Goal: Task Accomplishment & Management: Use online tool/utility

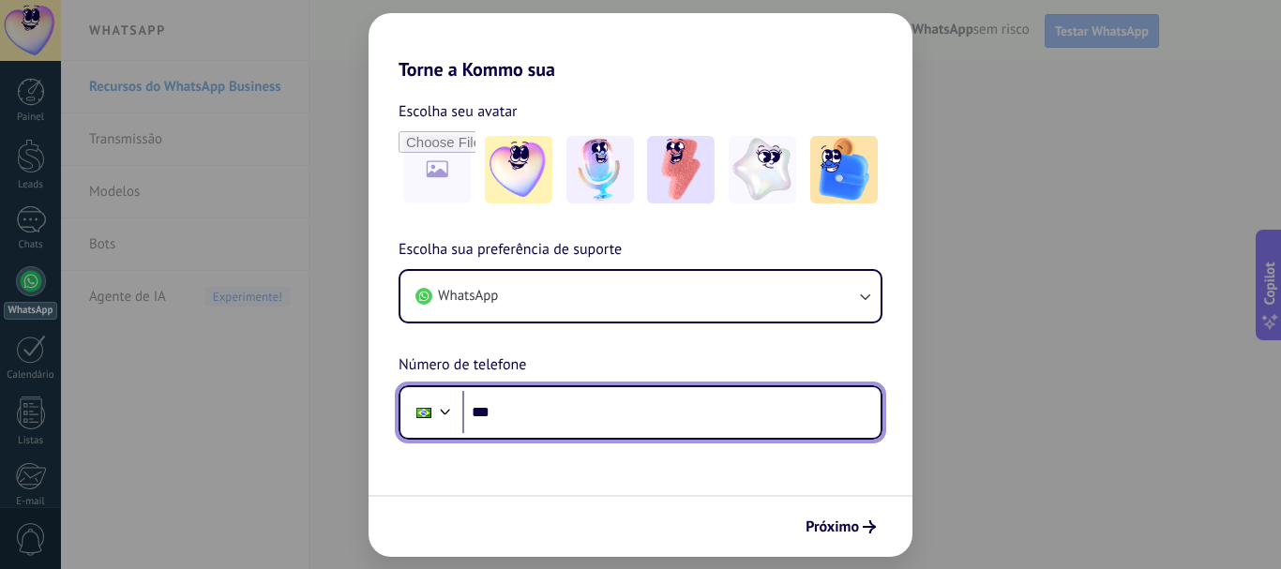
click at [579, 412] on input "***" at bounding box center [671, 412] width 418 height 43
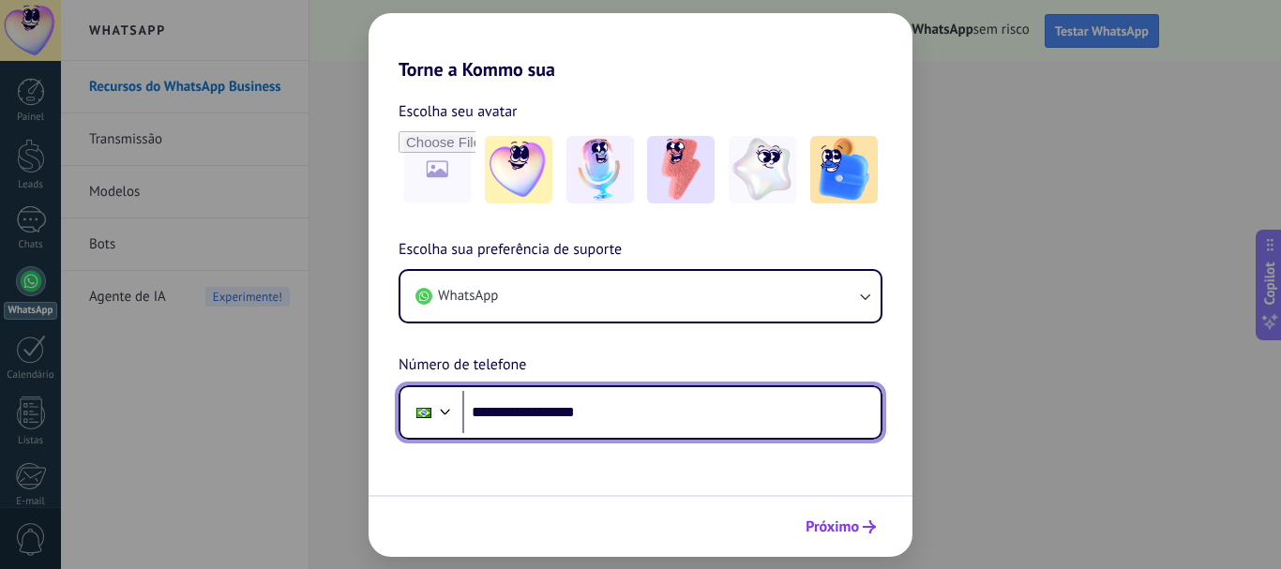
type input "**********"
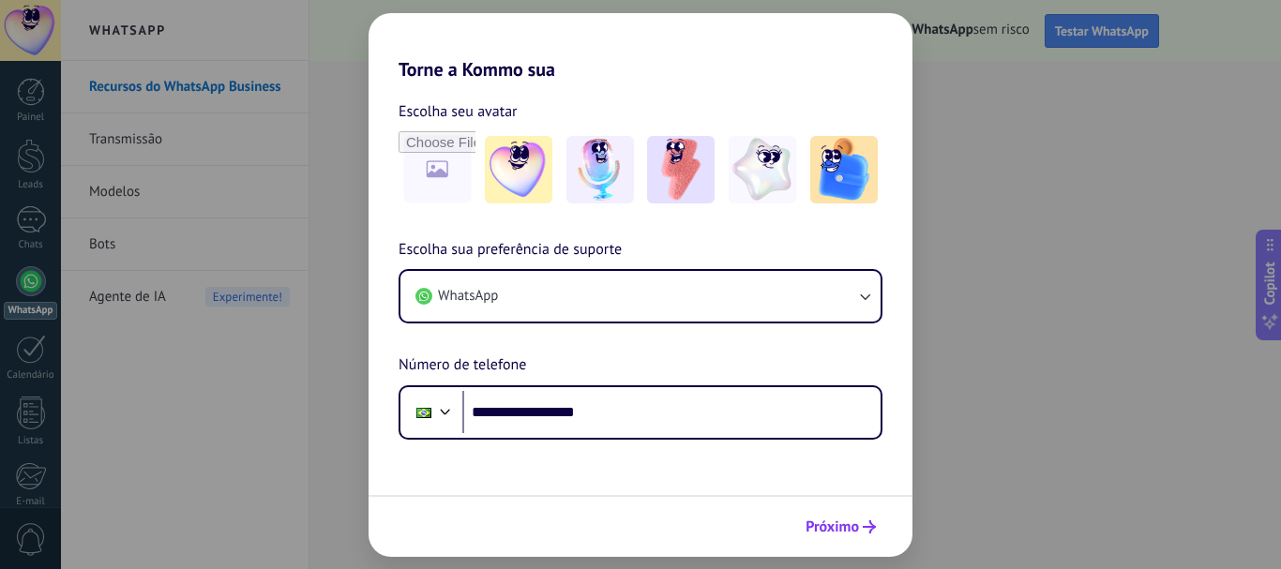
click at [810, 523] on span "Próximo" at bounding box center [831, 526] width 53 height 13
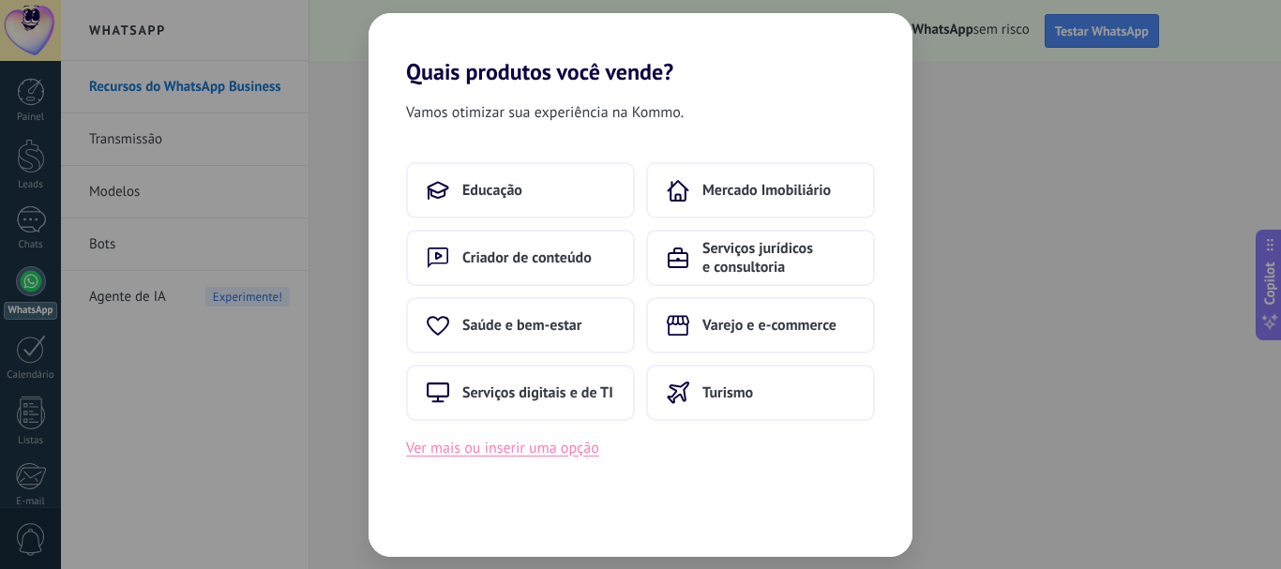
click at [539, 457] on button "Ver mais ou inserir uma opção" at bounding box center [502, 448] width 193 height 24
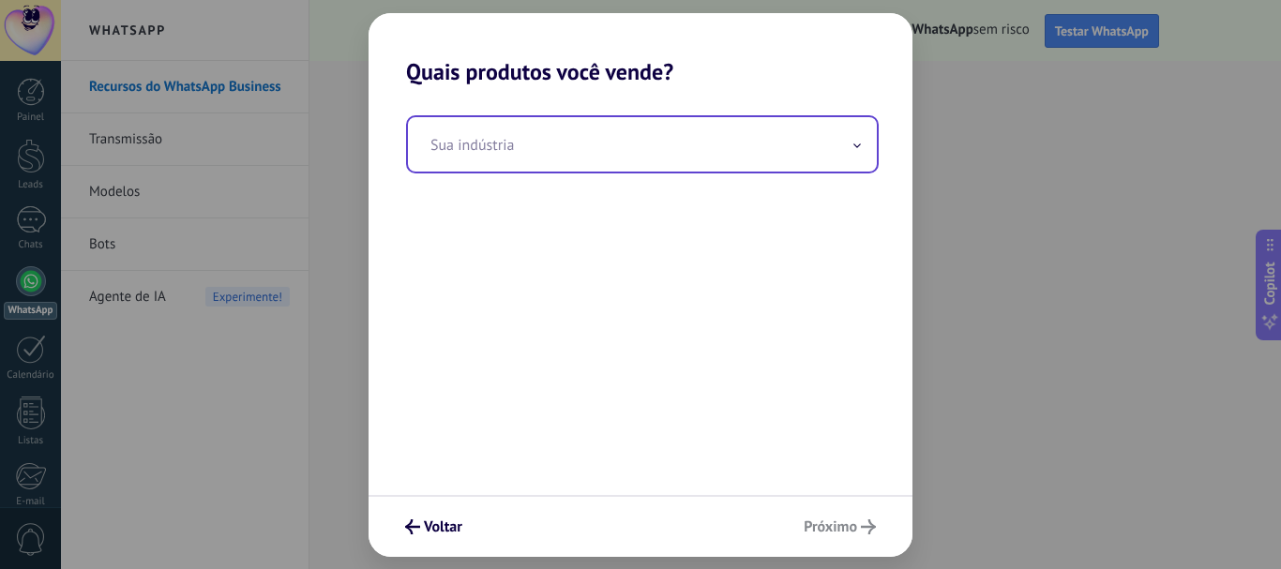
click at [638, 148] on input "text" at bounding box center [642, 144] width 469 height 54
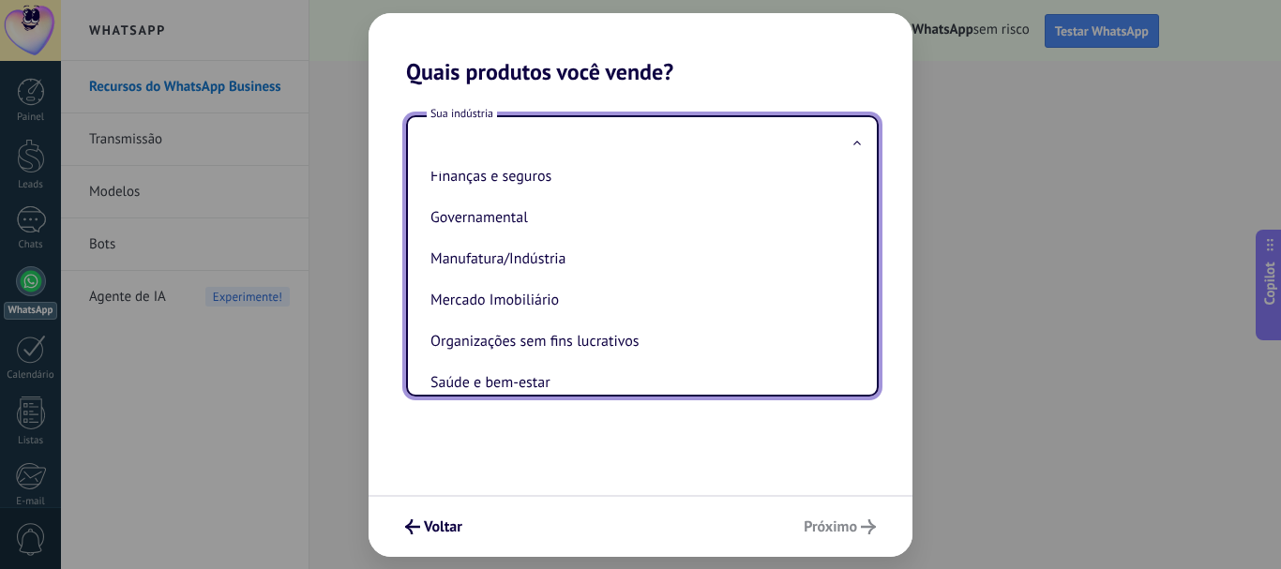
scroll to position [188, 0]
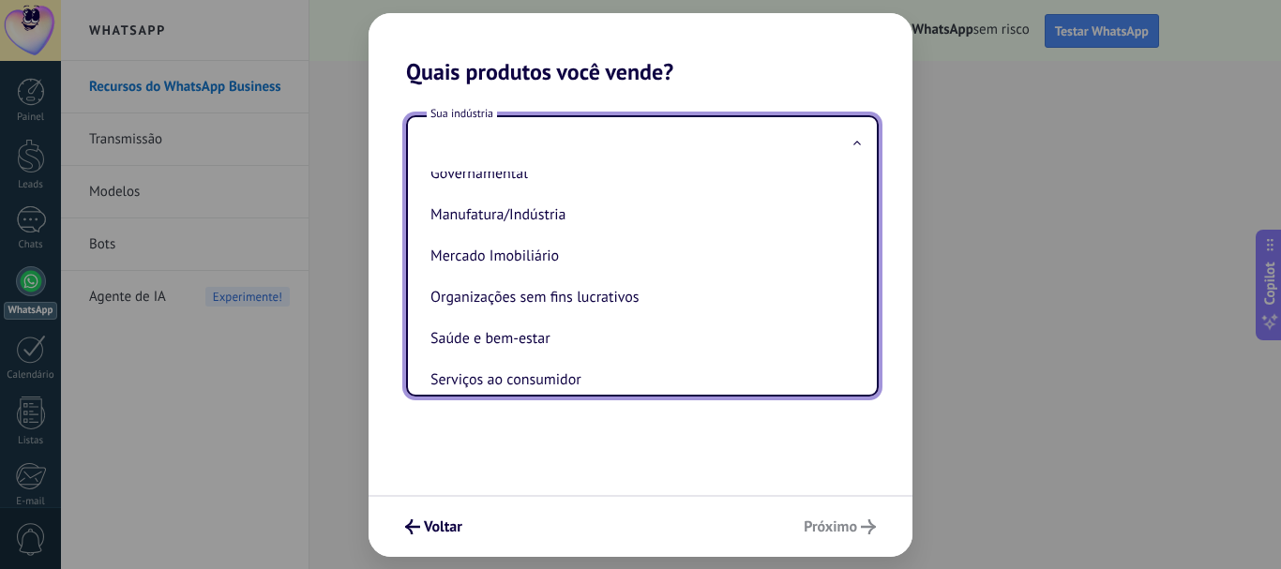
click at [655, 228] on li "Manufatura/Indústria" at bounding box center [638, 214] width 431 height 41
type input "**********"
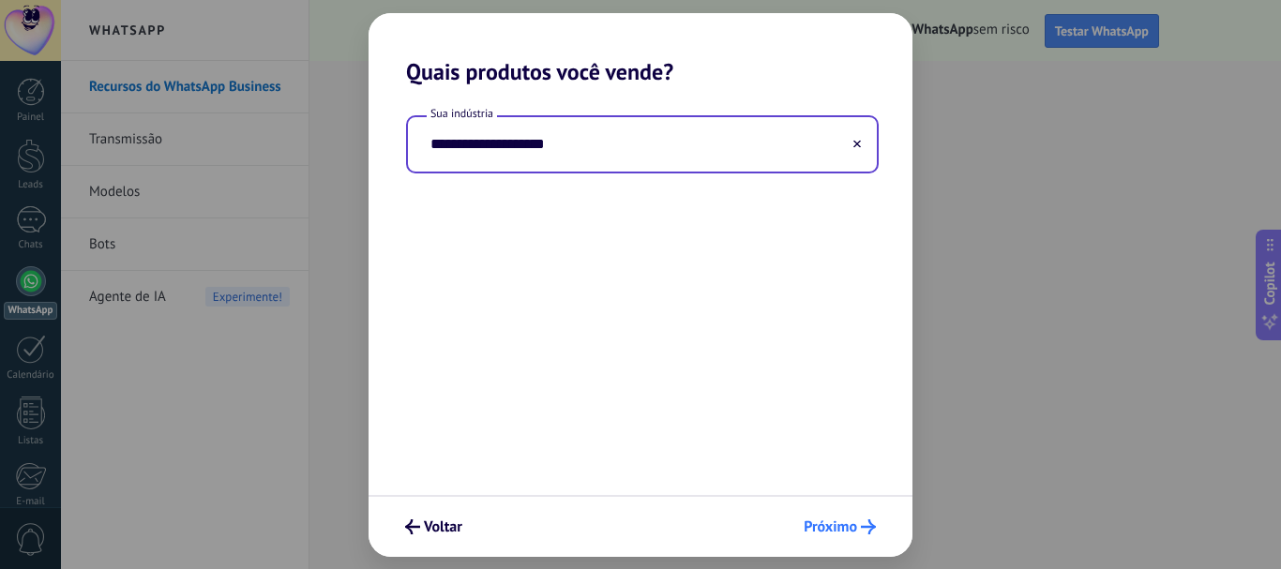
click at [846, 524] on span "Próximo" at bounding box center [829, 526] width 53 height 13
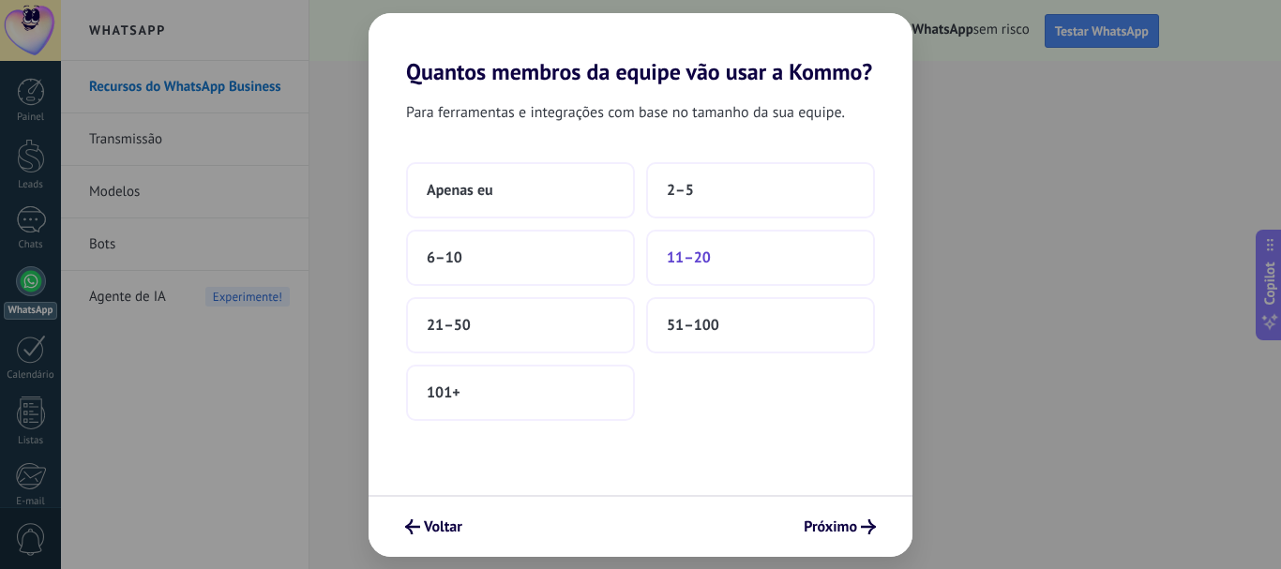
click at [658, 265] on button "11–20" at bounding box center [760, 258] width 229 height 56
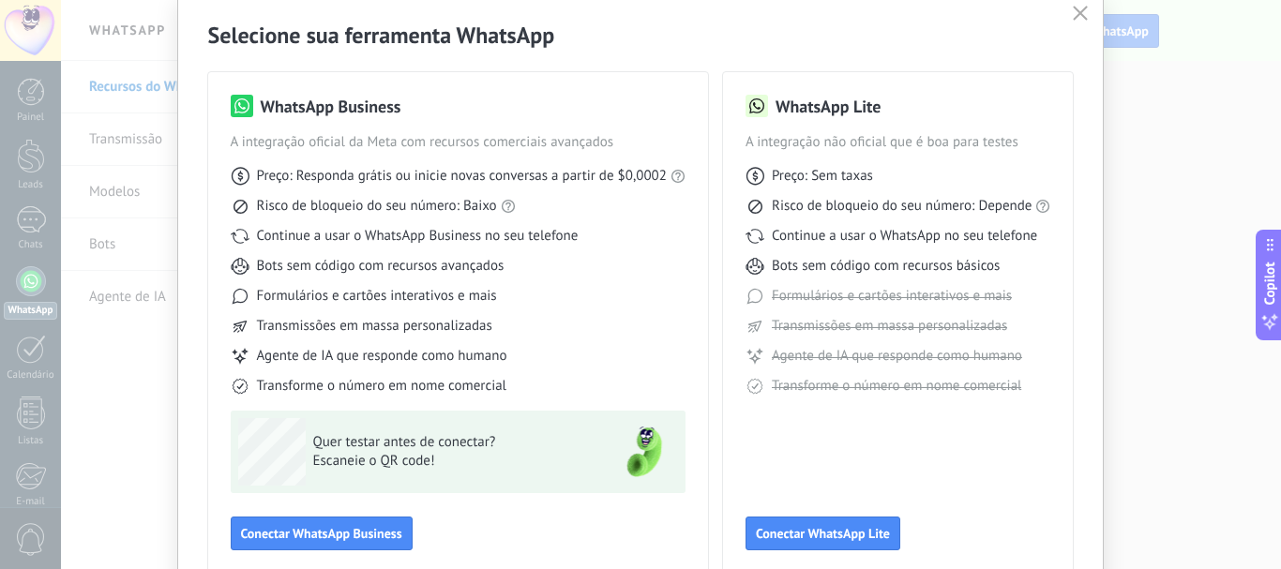
scroll to position [167, 0]
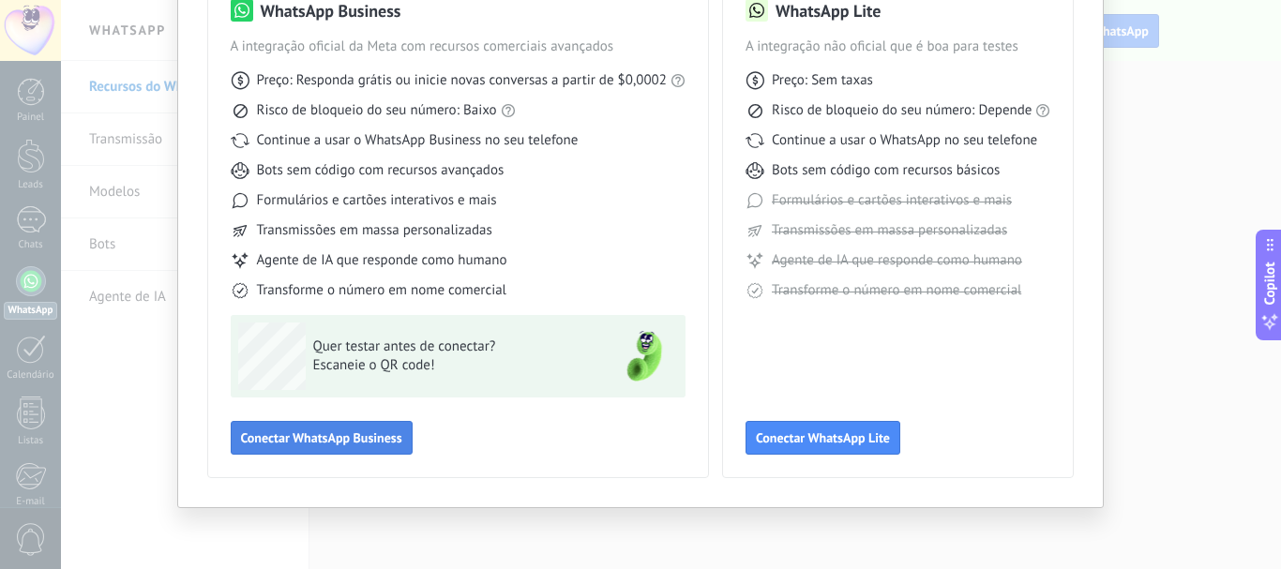
click at [331, 444] on span "Conectar WhatsApp Business" at bounding box center [321, 437] width 161 height 13
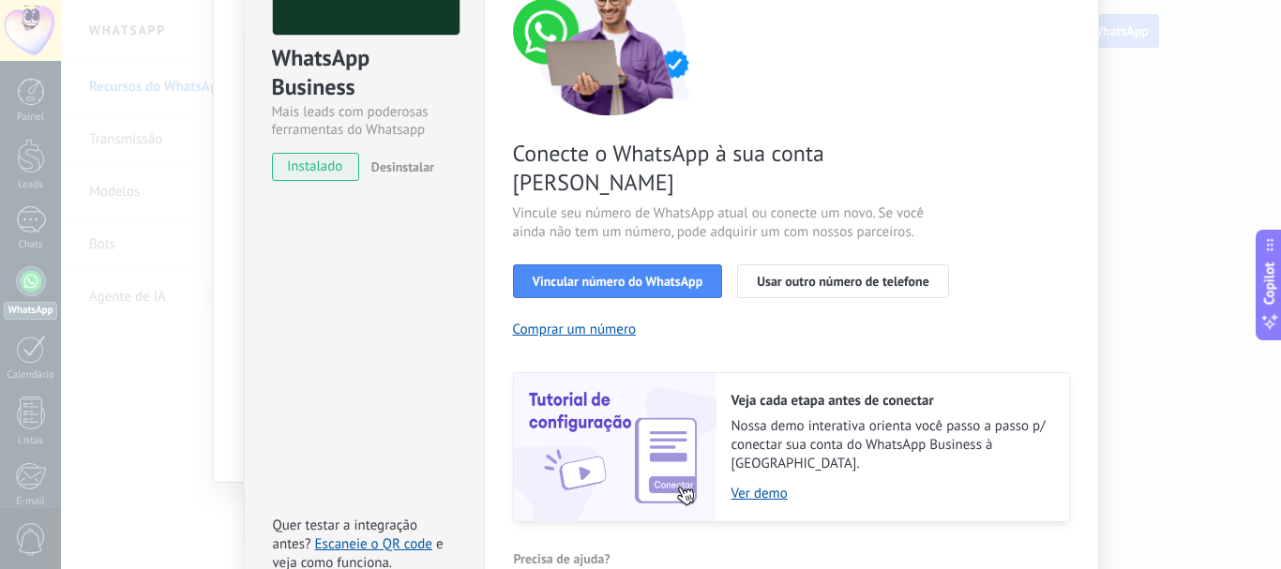
scroll to position [188, 0]
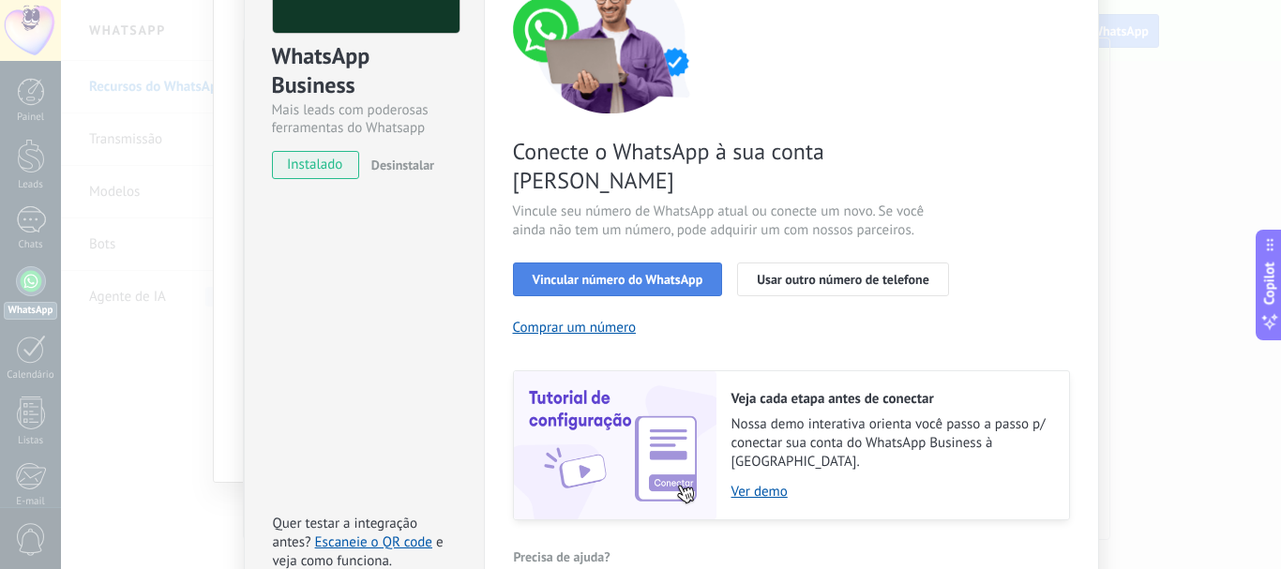
click at [610, 273] on span "Vincular número do WhatsApp" at bounding box center [618, 279] width 171 height 13
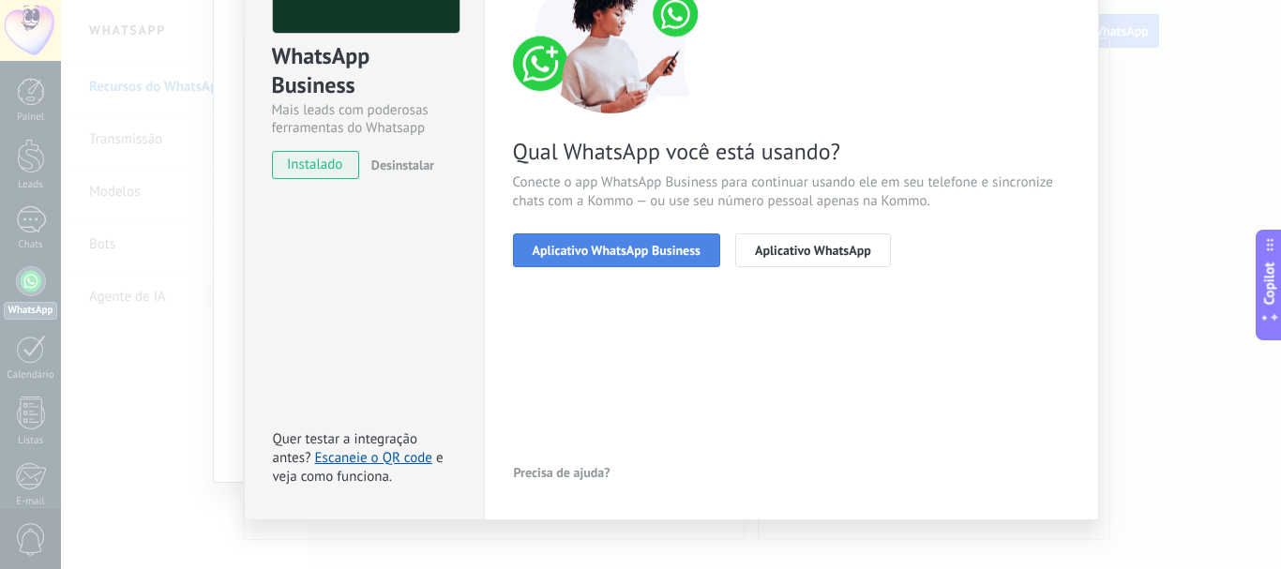
click at [616, 261] on button "Aplicativo WhatsApp Business" at bounding box center [616, 250] width 207 height 34
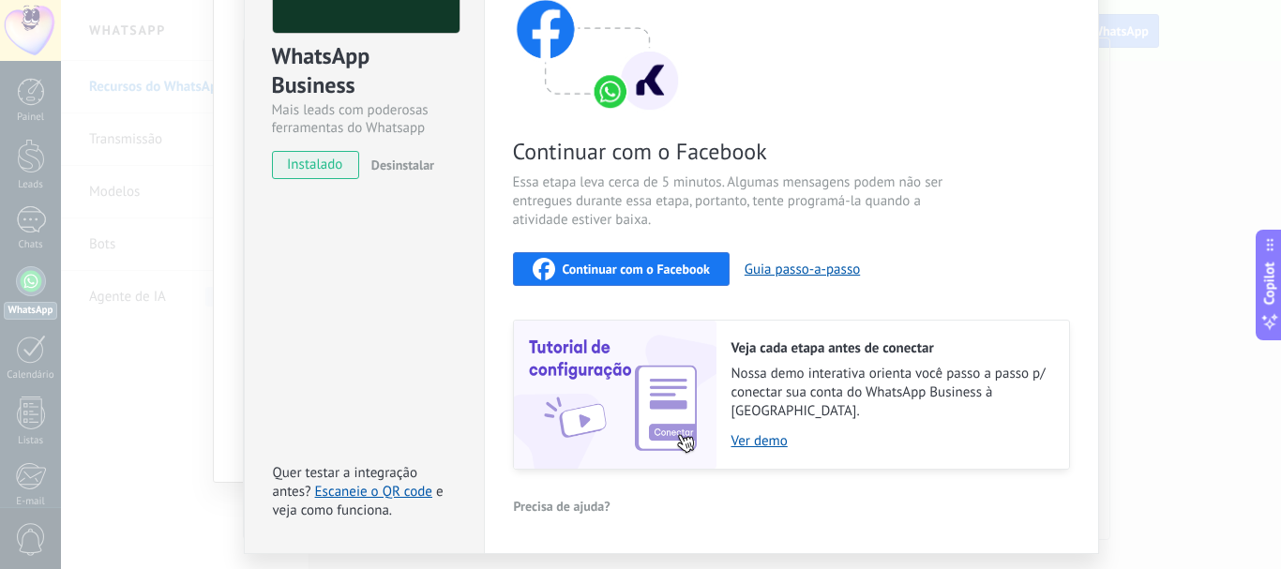
click at [301, 168] on span "instalado" at bounding box center [315, 165] width 85 height 28
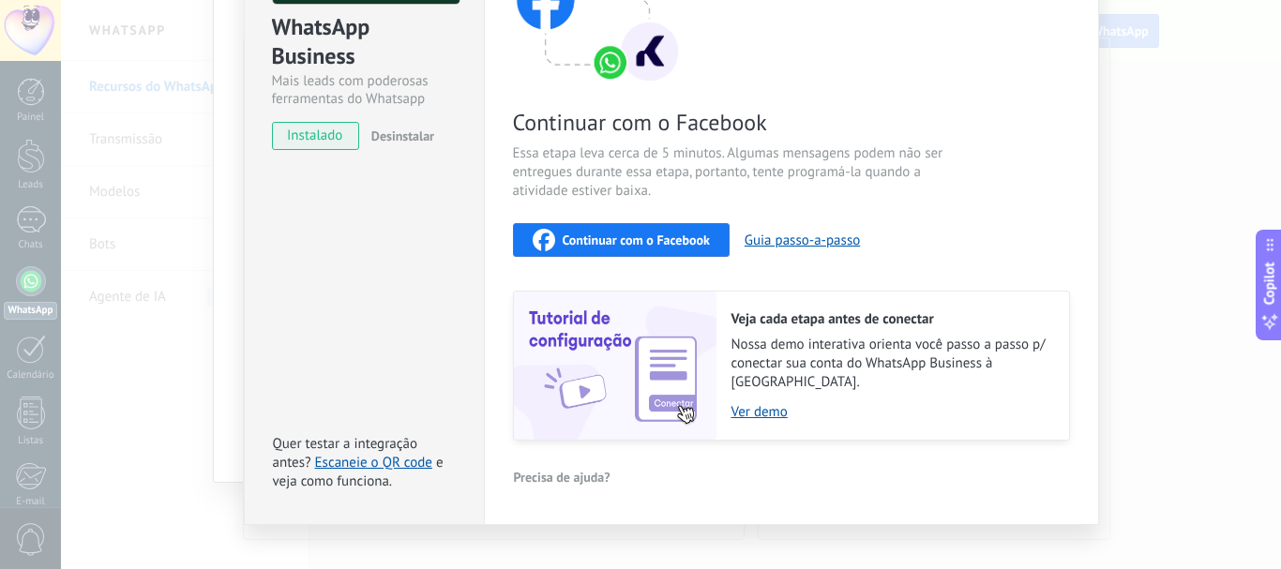
scroll to position [228, 0]
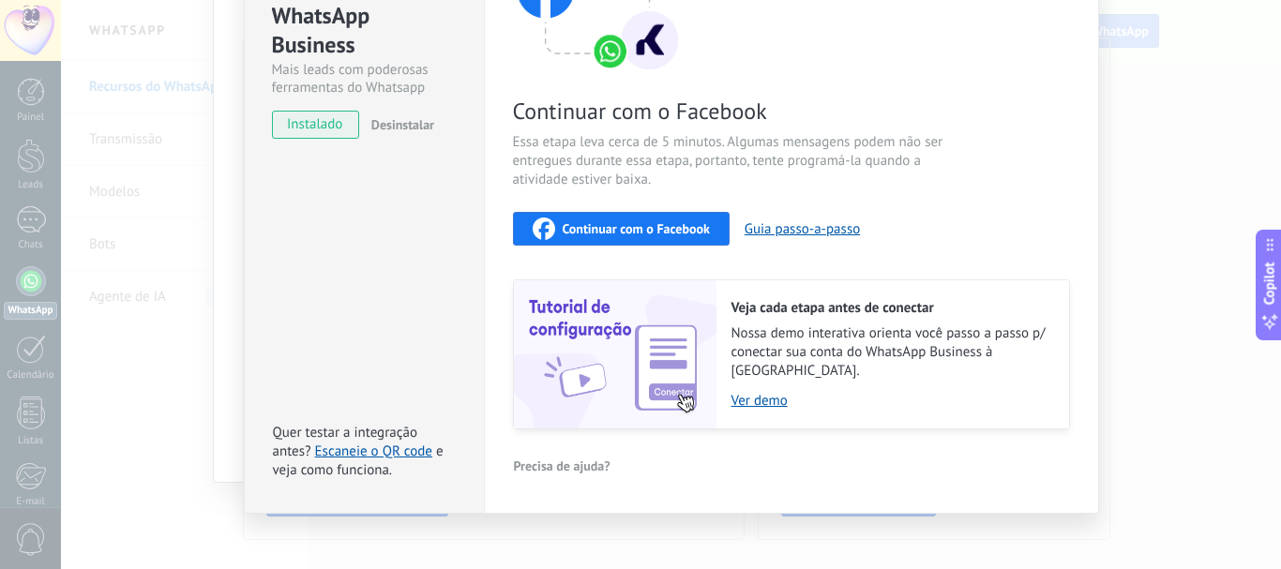
click at [619, 219] on div "Continuar com o Facebook" at bounding box center [621, 229] width 177 height 23
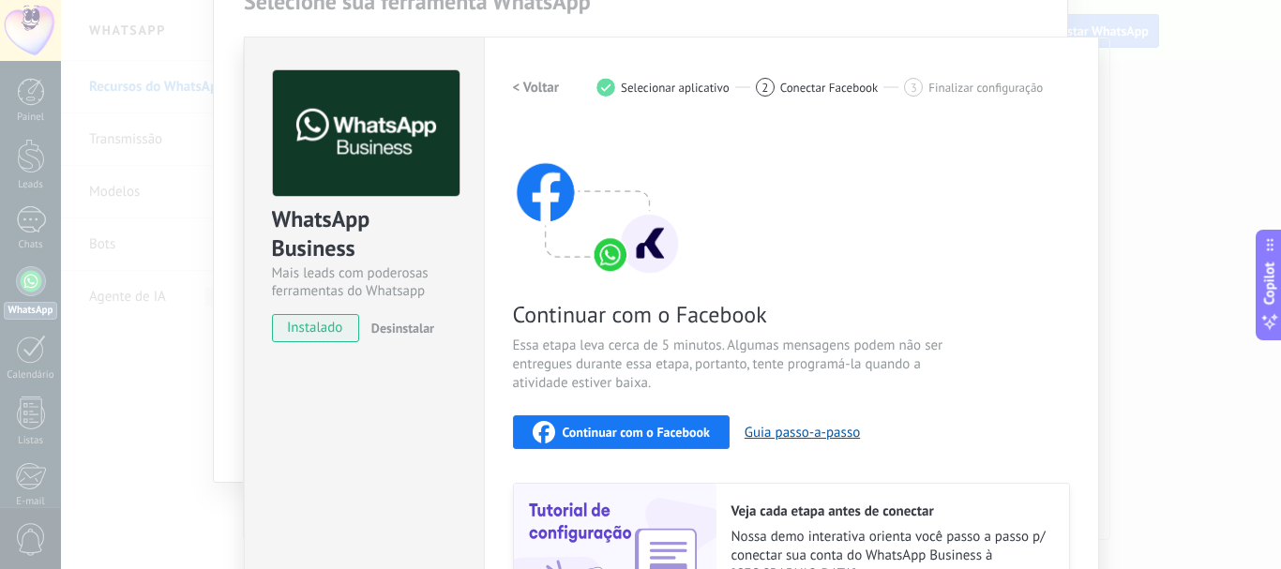
scroll to position [0, 0]
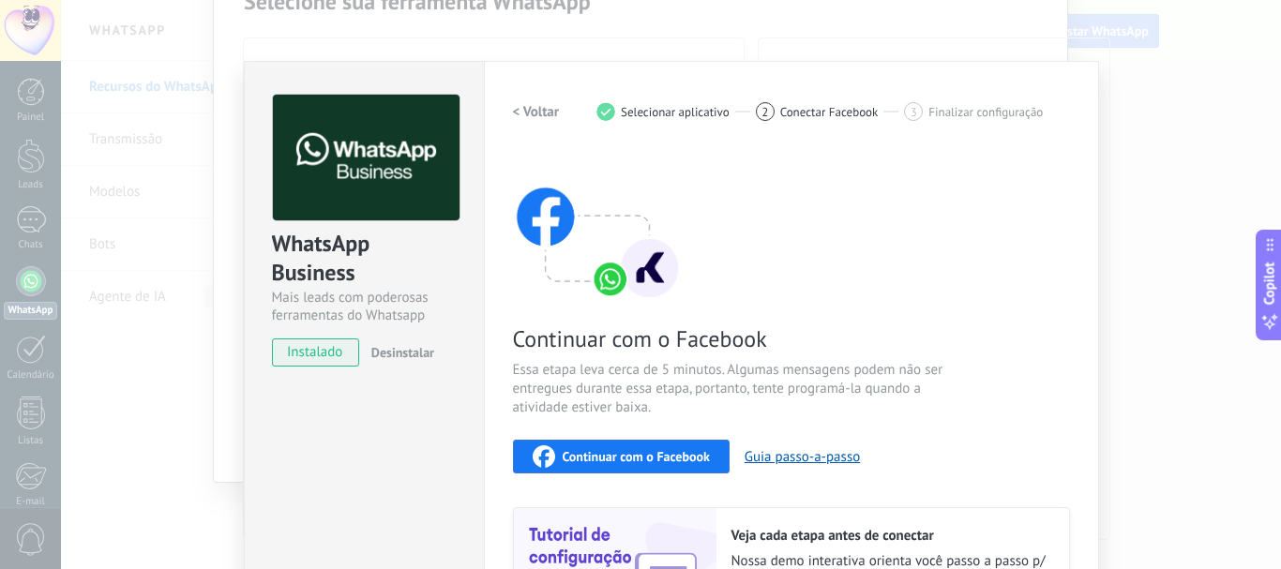
click at [944, 112] on span "Finalizar configuração" at bounding box center [985, 112] width 114 height 14
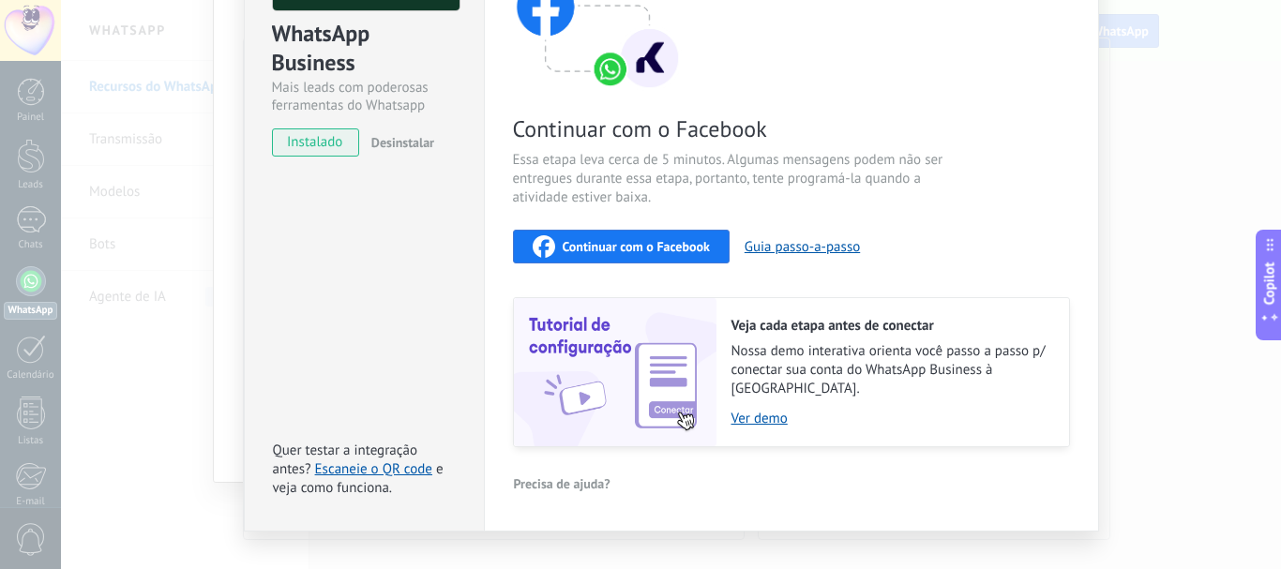
scroll to position [228, 0]
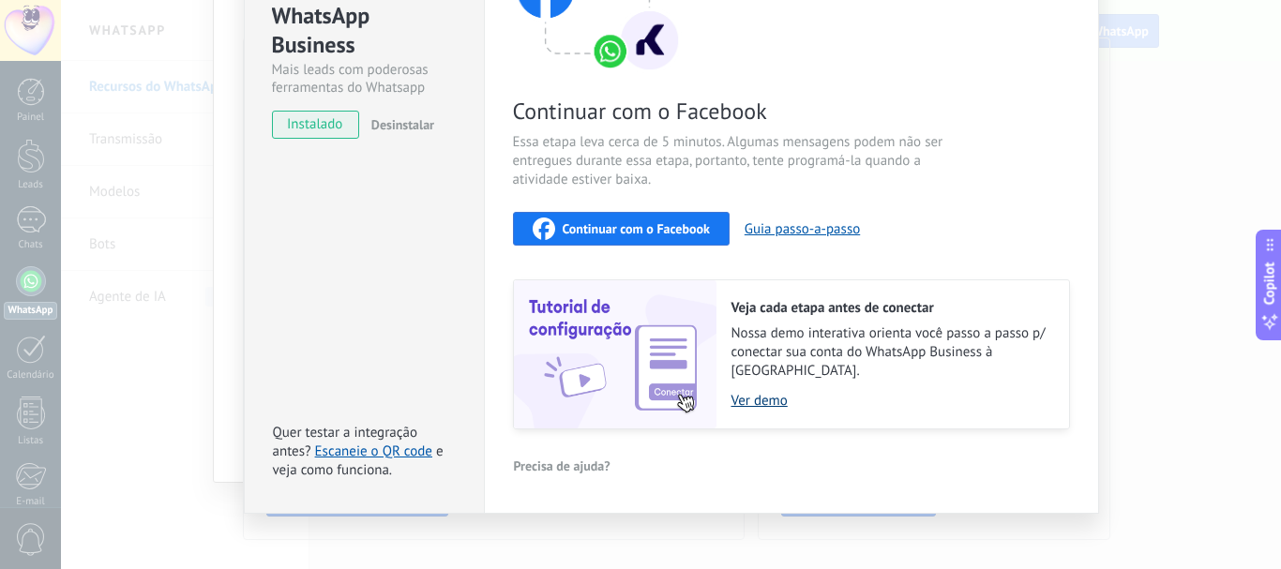
click at [758, 392] on link "Ver demo" at bounding box center [890, 401] width 319 height 18
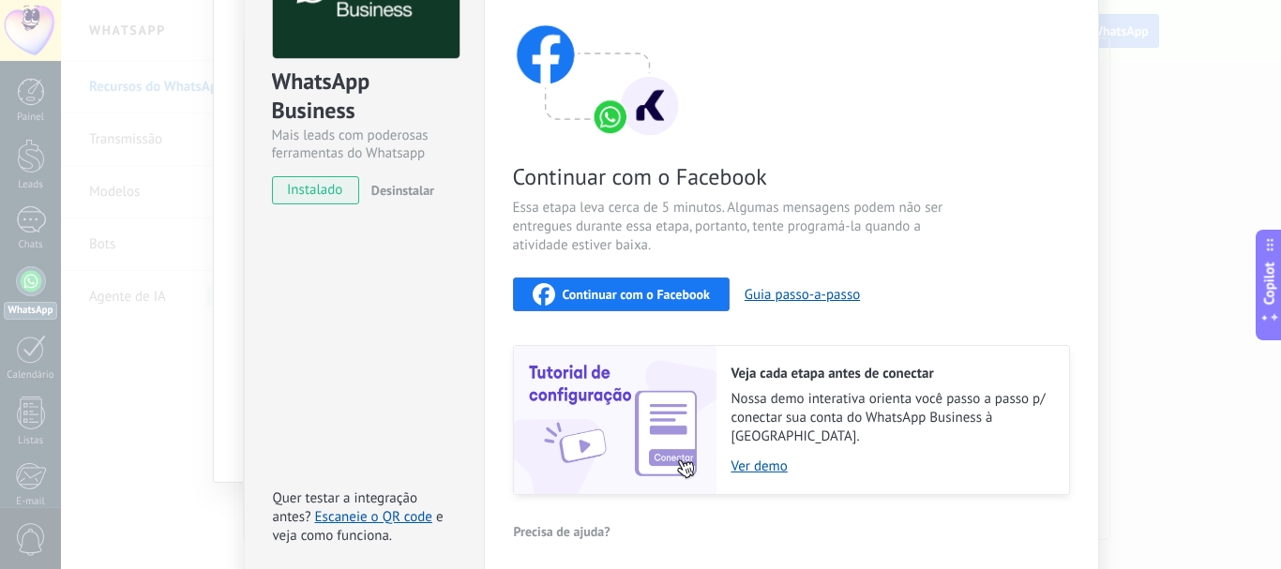
scroll to position [134, 0]
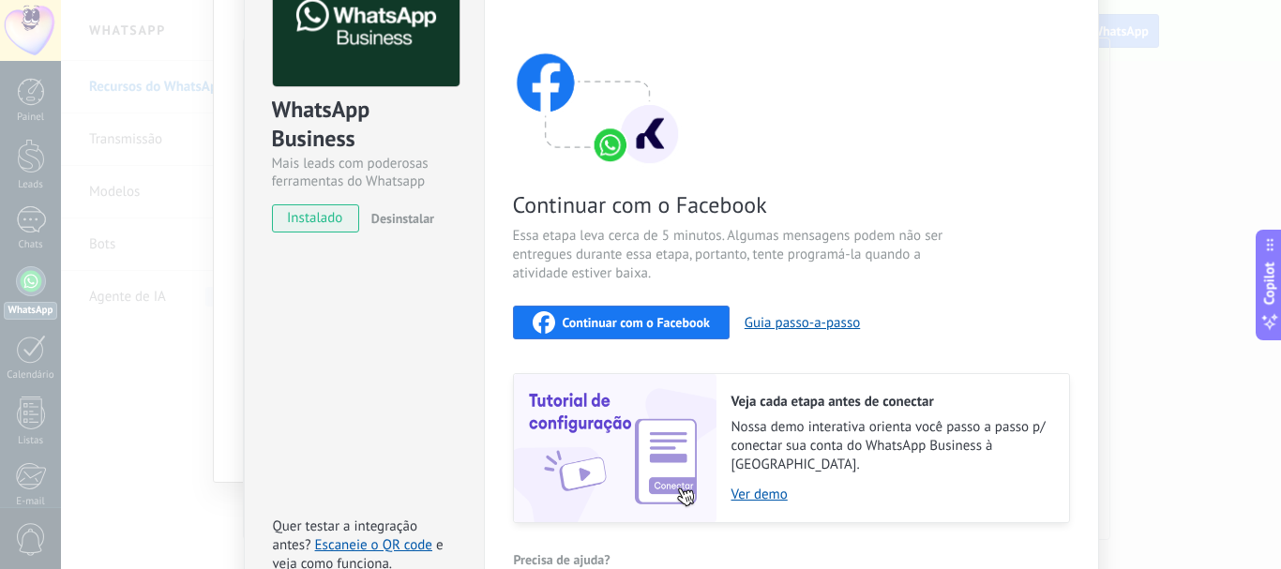
click at [172, 200] on div "WhatsApp Business Mais leads com poderosas ferramentas do Whatsapp instalado De…" at bounding box center [671, 284] width 1220 height 569
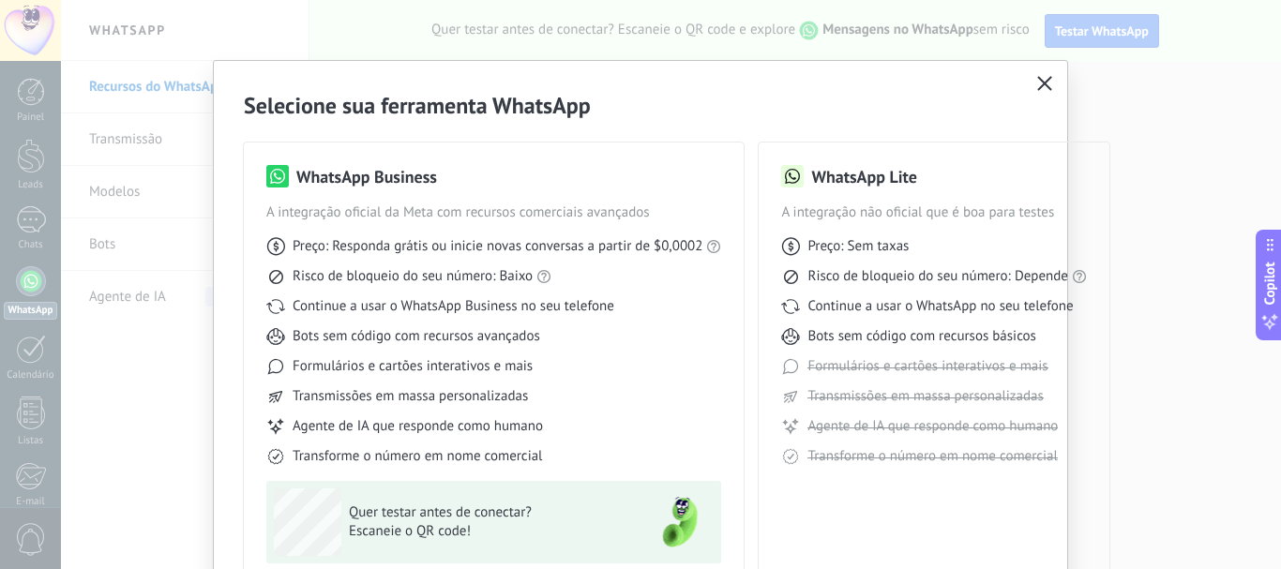
scroll to position [0, 0]
click at [1037, 83] on icon "button" at bounding box center [1044, 84] width 15 height 15
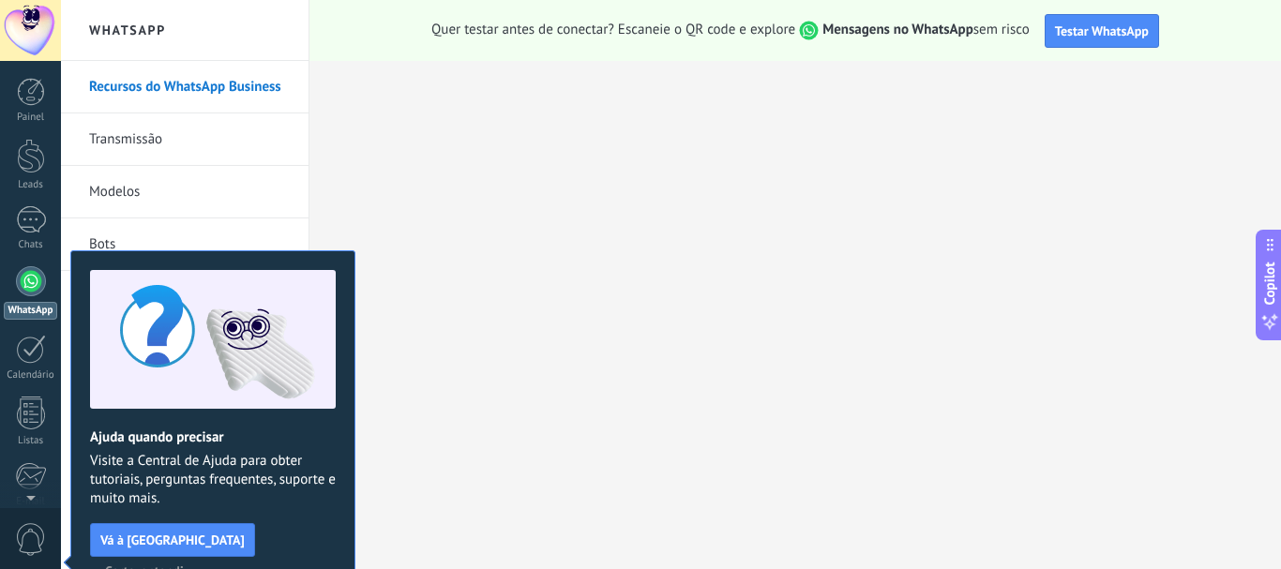
click at [184, 564] on span "Certo, entendi" at bounding box center [144, 570] width 79 height 13
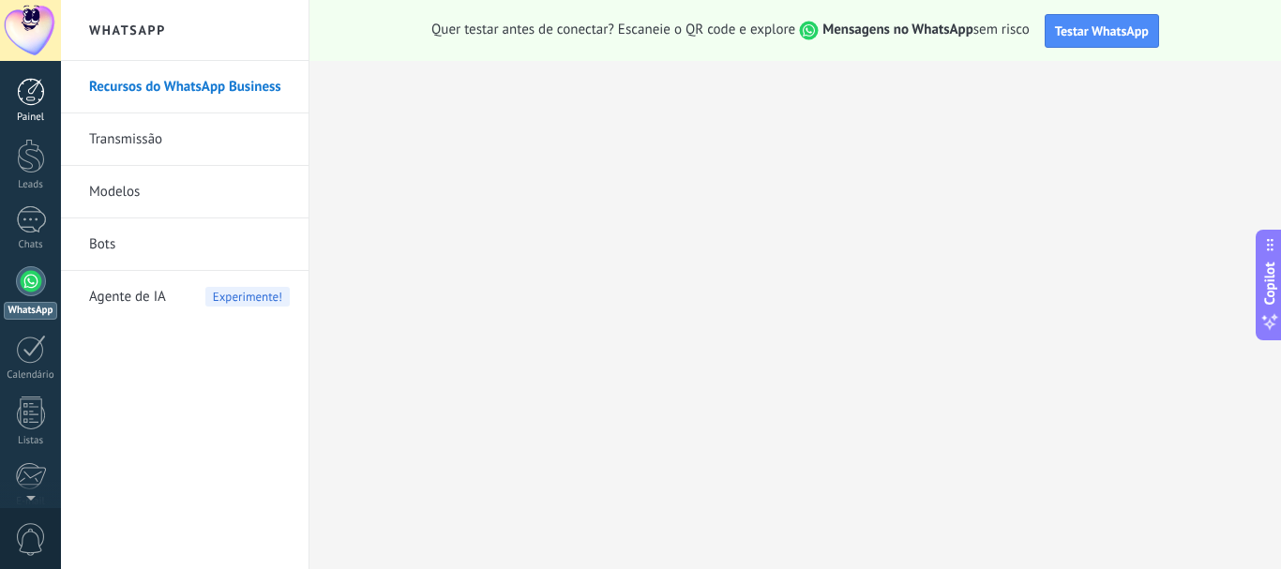
click at [30, 110] on link "Painel" at bounding box center [30, 101] width 61 height 46
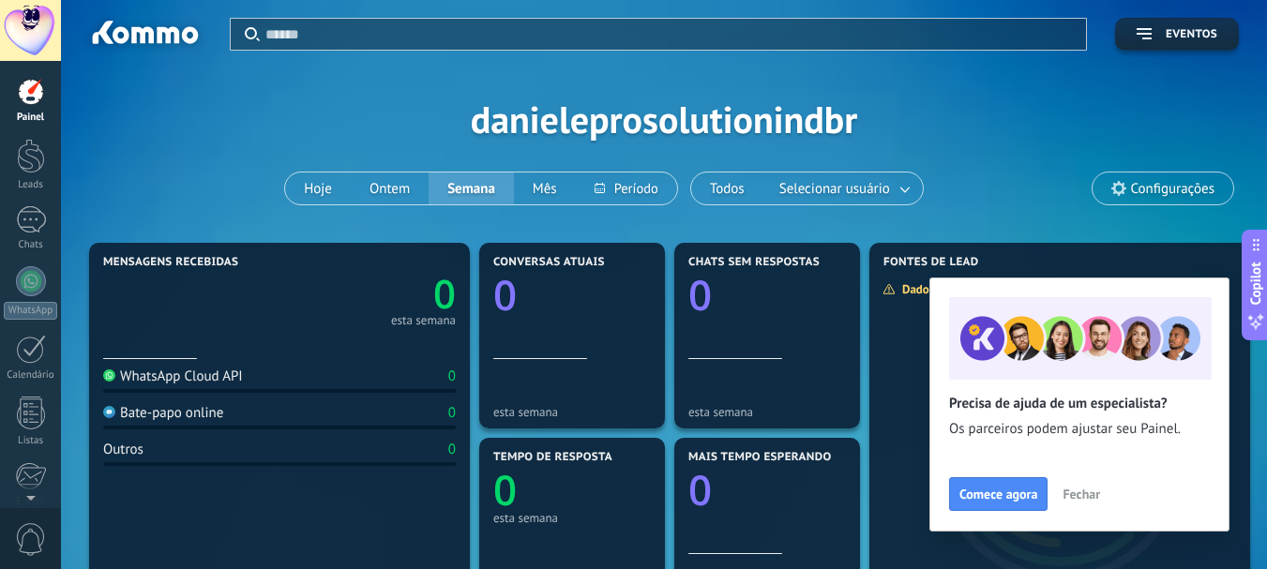
click at [1091, 496] on span "Fechar" at bounding box center [1081, 494] width 38 height 13
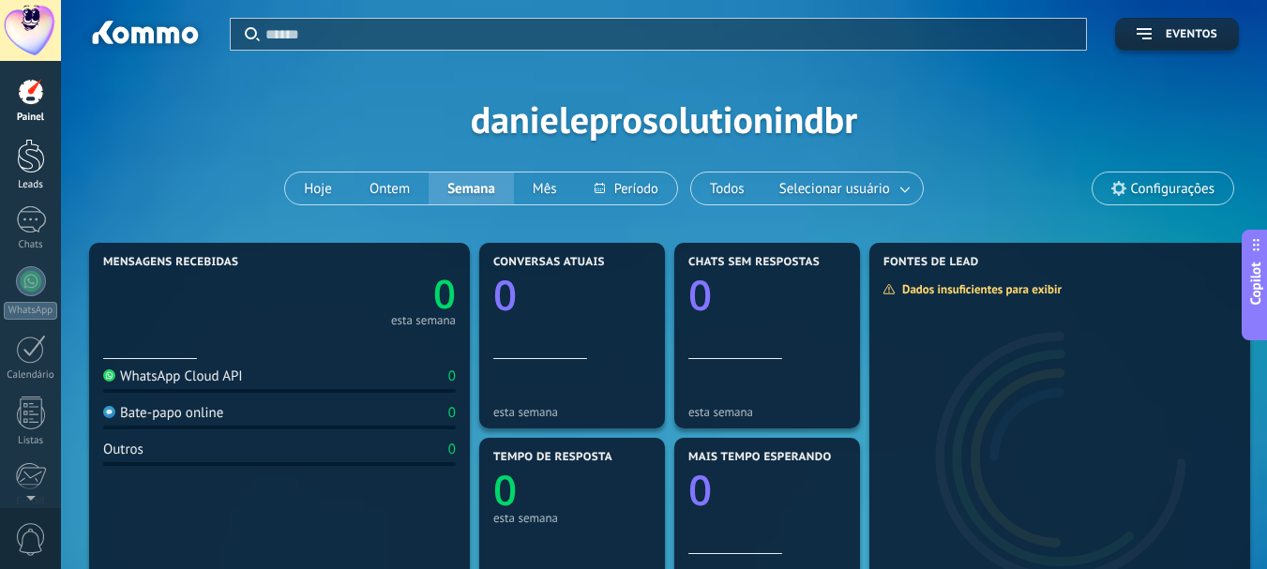
click at [29, 152] on div at bounding box center [31, 156] width 28 height 35
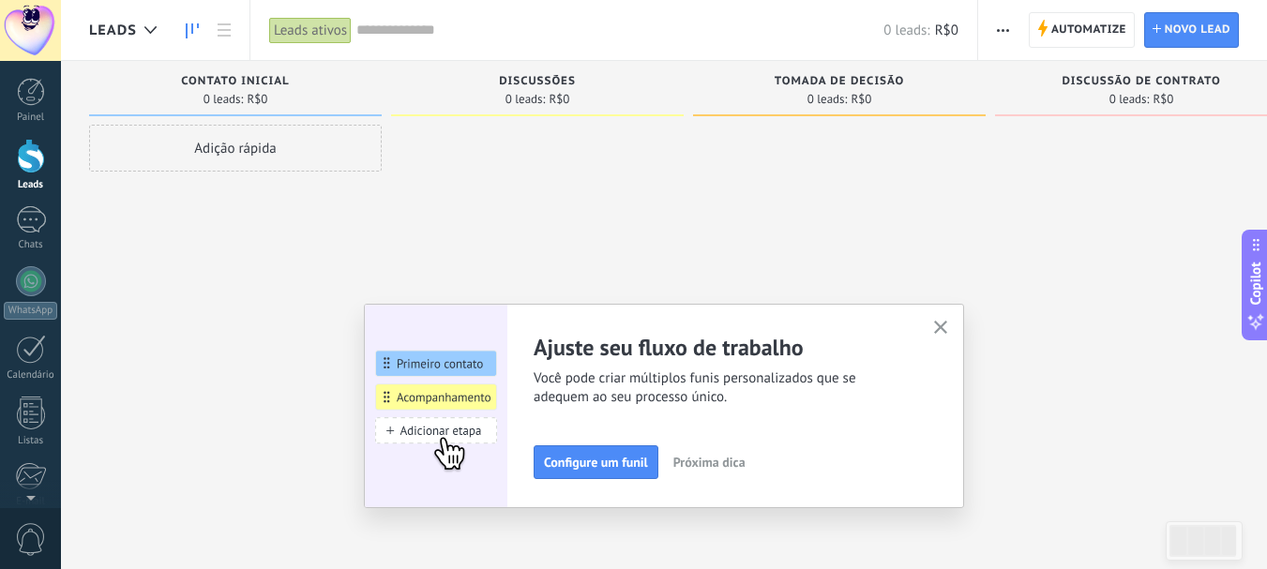
click at [322, 26] on div "Leads ativos" at bounding box center [310, 30] width 83 height 27
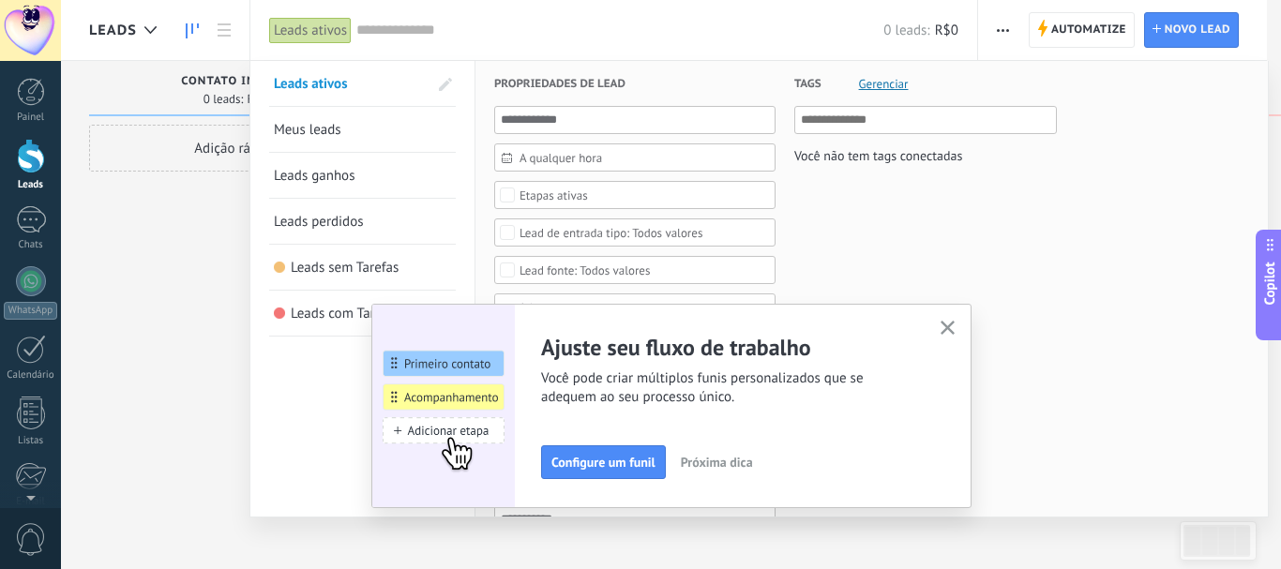
click at [322, 27] on div "Leads ativos" at bounding box center [310, 30] width 83 height 27
click at [218, 29] on div at bounding box center [640, 284] width 1281 height 569
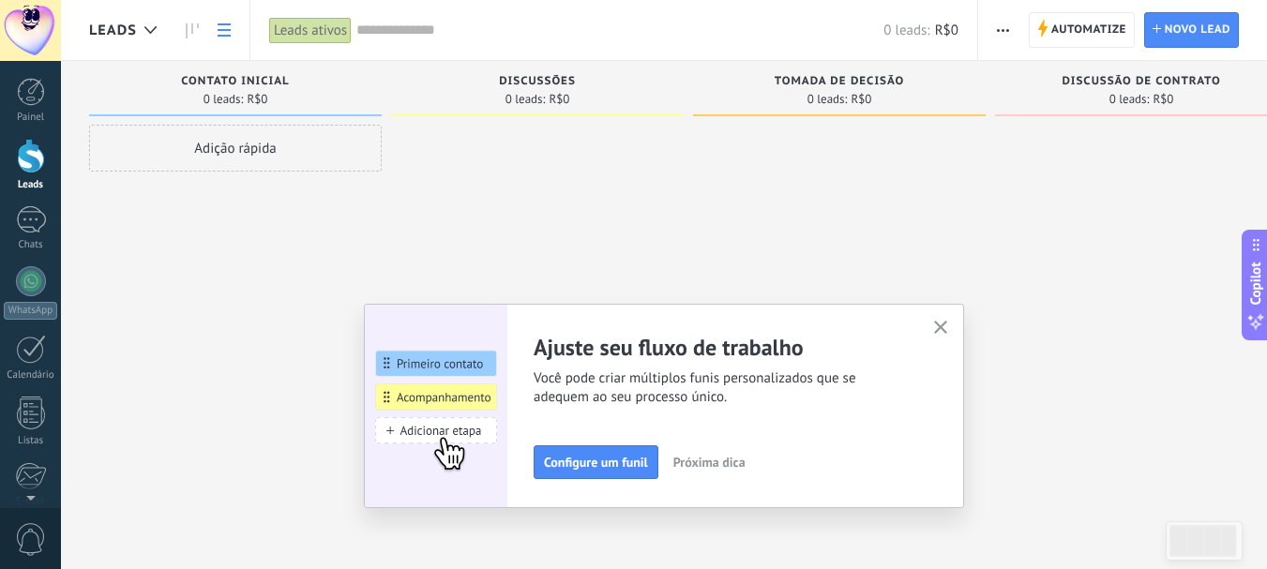
click at [221, 28] on icon at bounding box center [224, 29] width 13 height 13
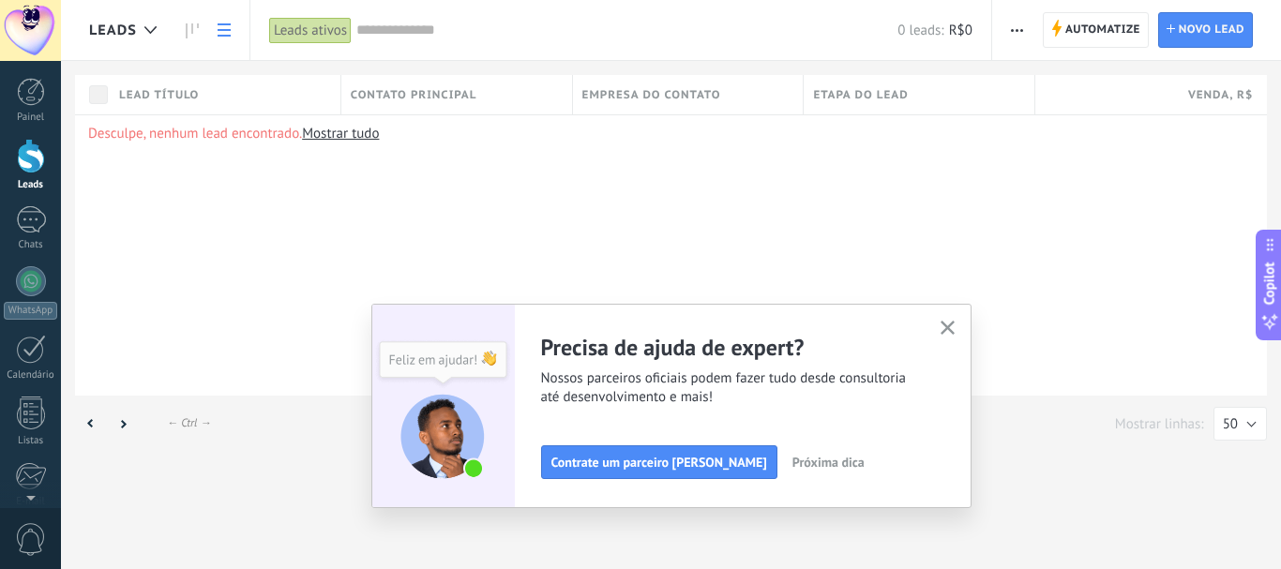
click at [947, 323] on icon "button" at bounding box center [947, 328] width 14 height 14
